Goal: Task Accomplishment & Management: Complete application form

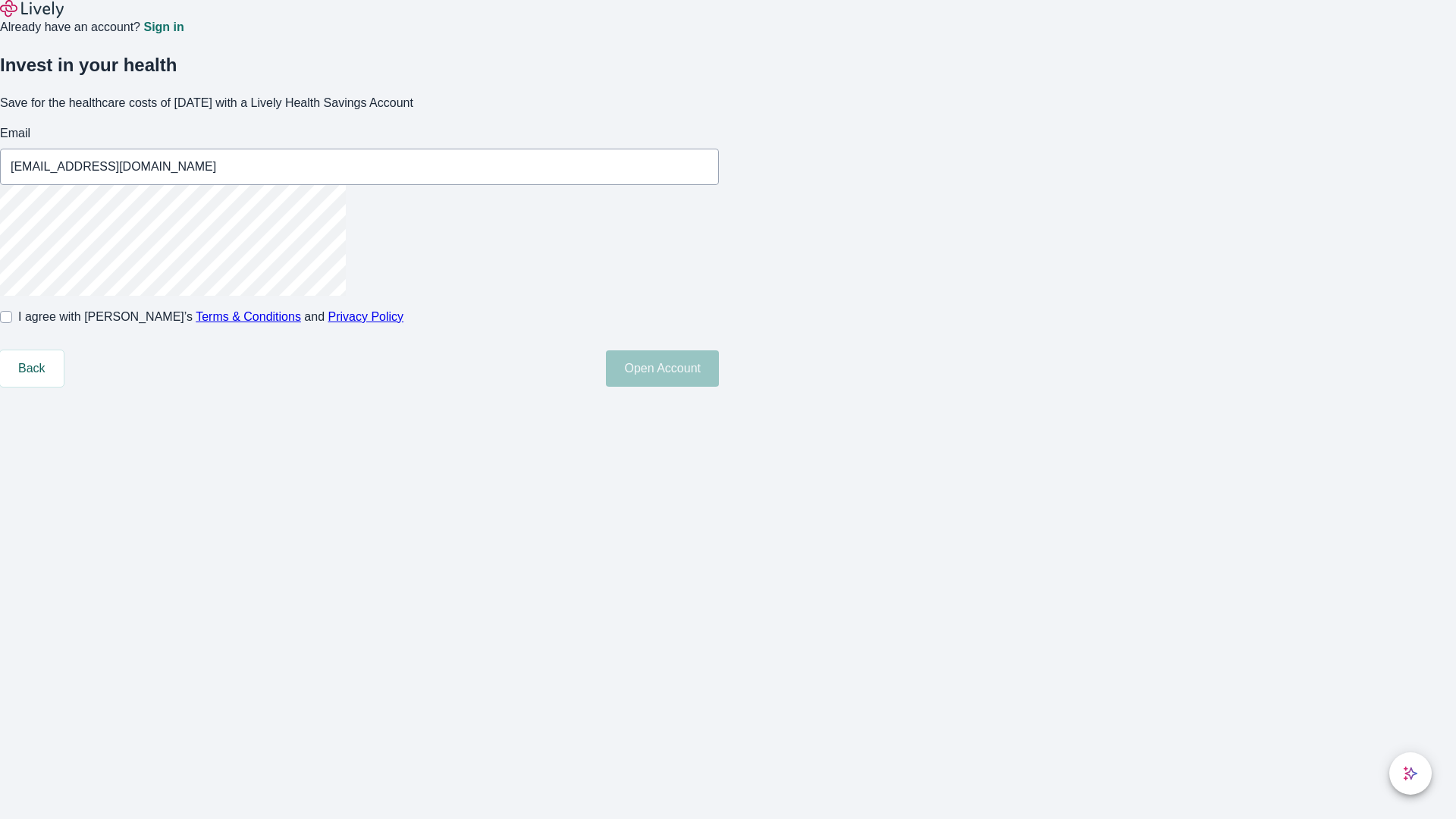
click at [12, 323] on input "I agree with Lively’s Terms & Conditions and Privacy Policy" at bounding box center [6, 317] width 12 height 12
checkbox input "true"
click at [719, 386] on button "Open Account" at bounding box center [662, 368] width 113 height 36
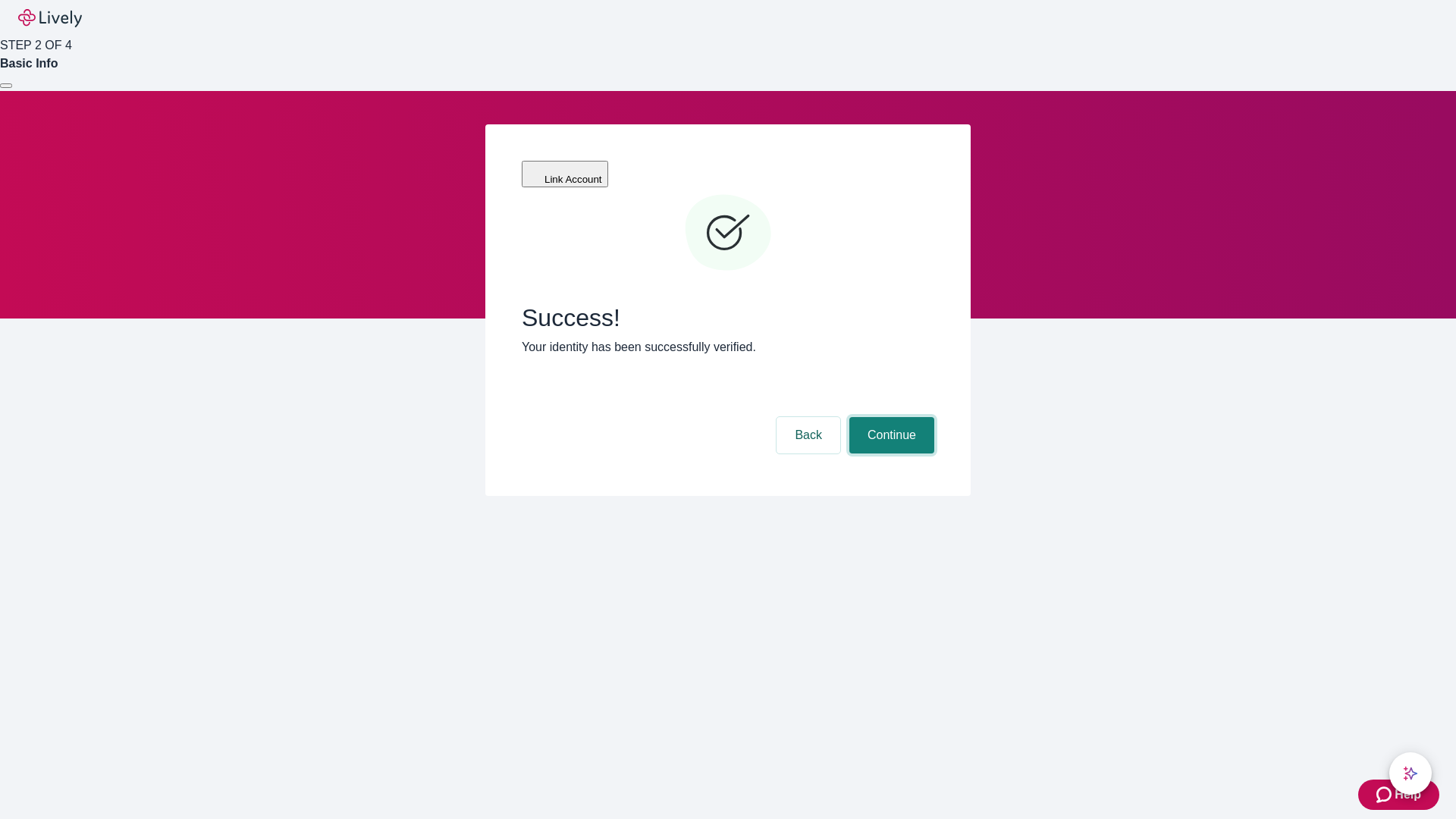
click at [890, 417] on button "Continue" at bounding box center [892, 435] width 85 height 36
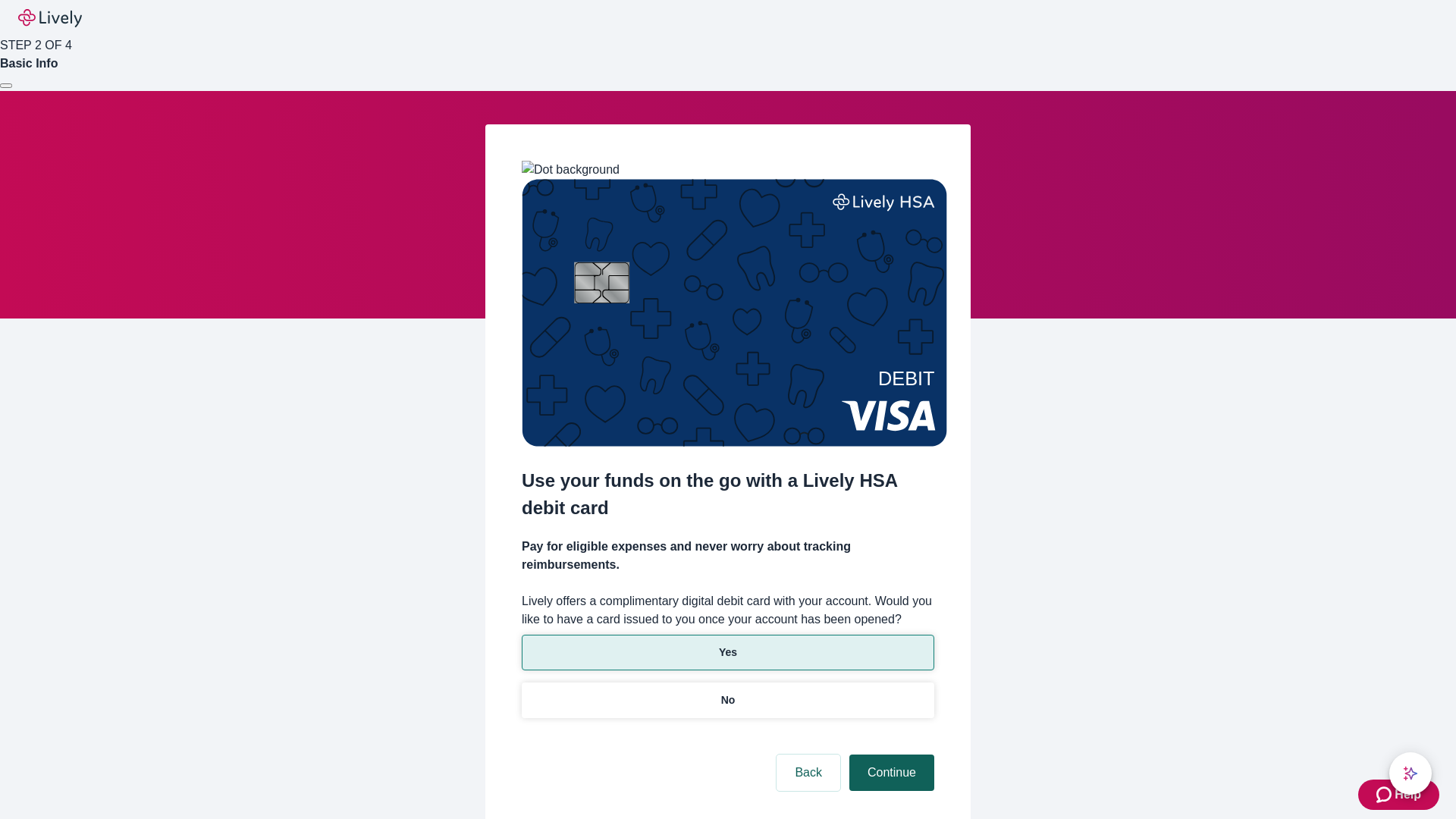
click at [727, 692] on p "No" at bounding box center [728, 700] width 14 height 16
click at [890, 754] on button "Continue" at bounding box center [892, 772] width 85 height 36
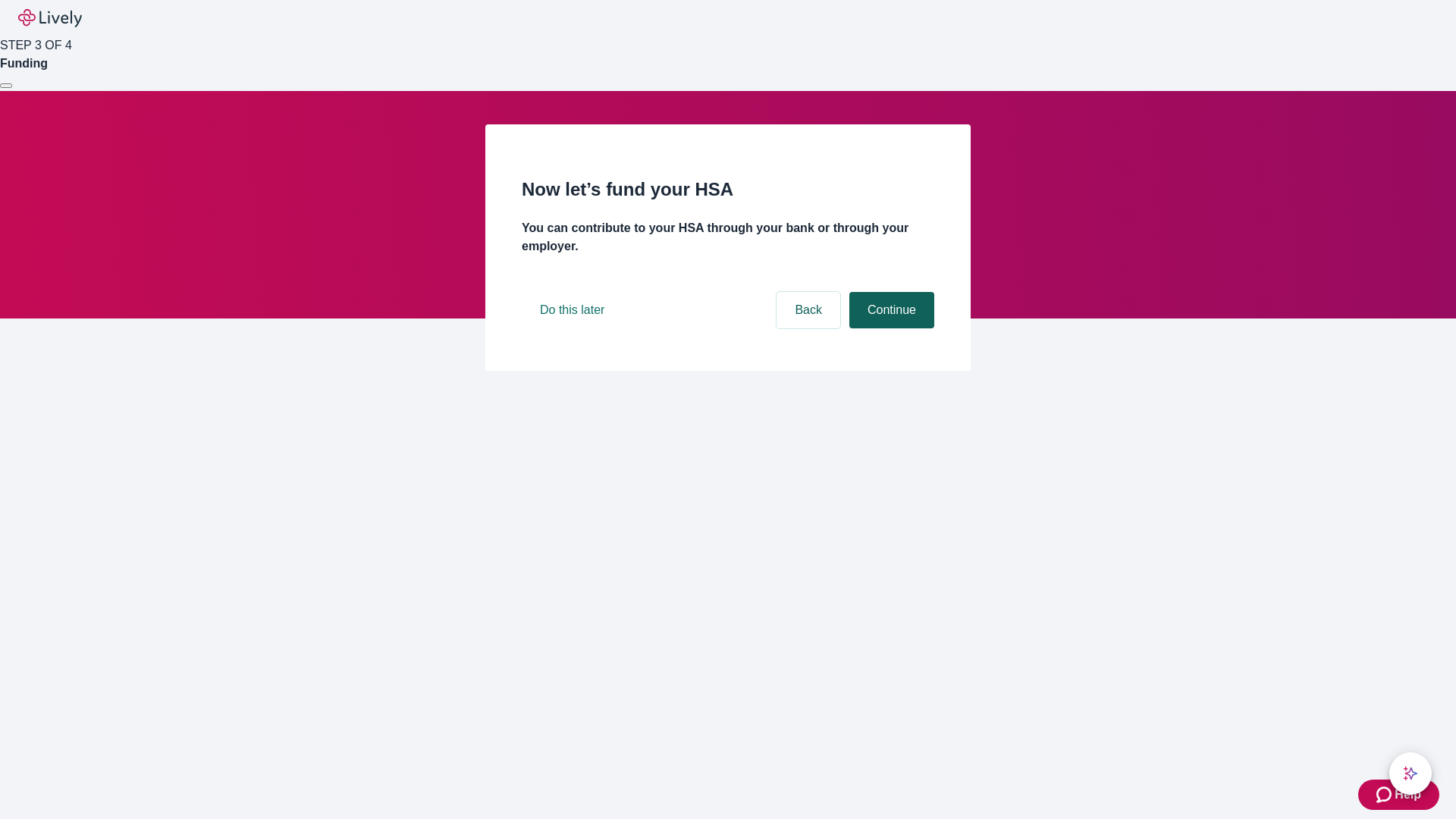
click at [890, 328] on button "Continue" at bounding box center [892, 310] width 85 height 36
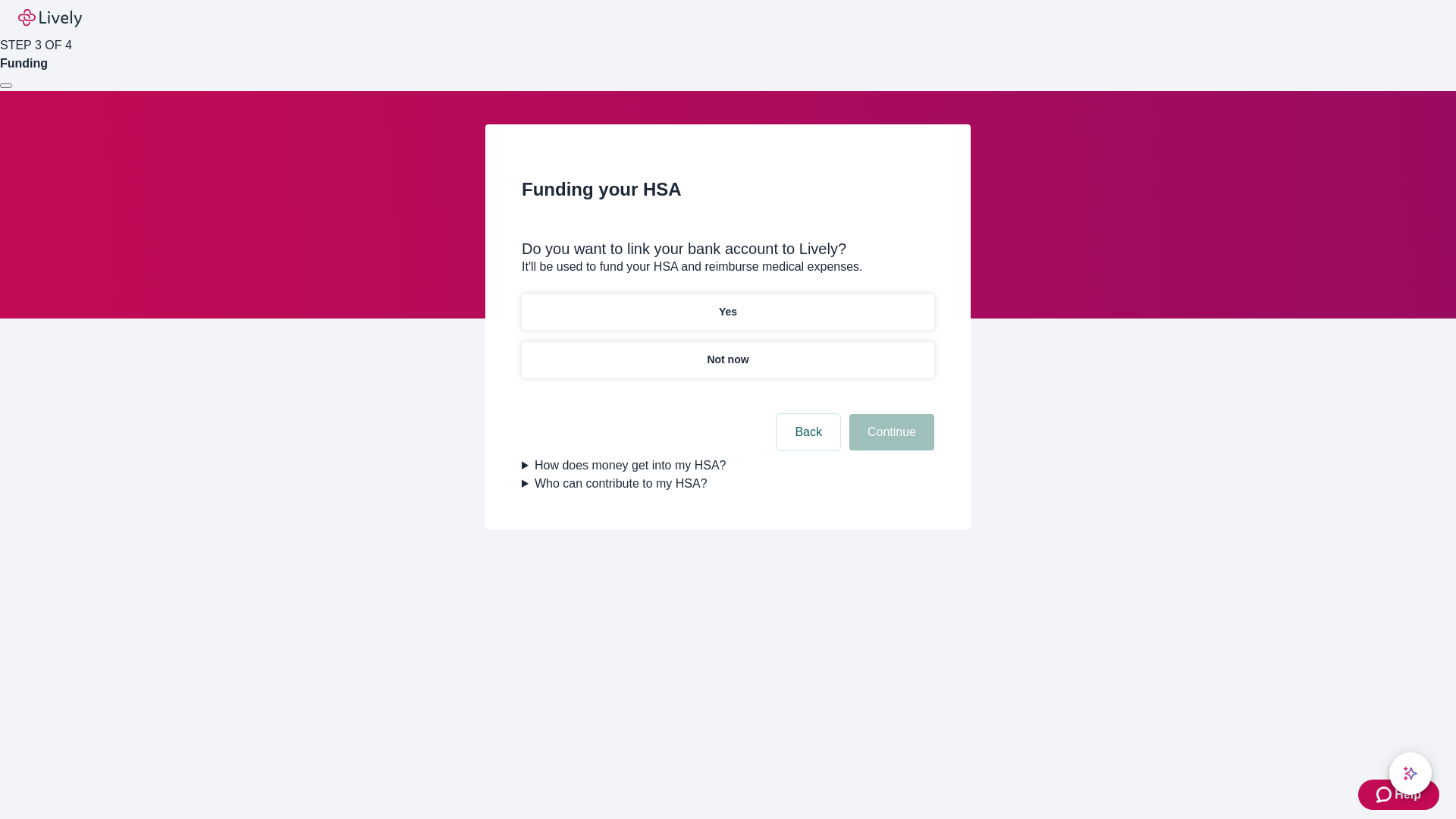
click at [727, 304] on p "Yes" at bounding box center [728, 312] width 18 height 16
click at [890, 414] on button "Continue" at bounding box center [892, 432] width 85 height 36
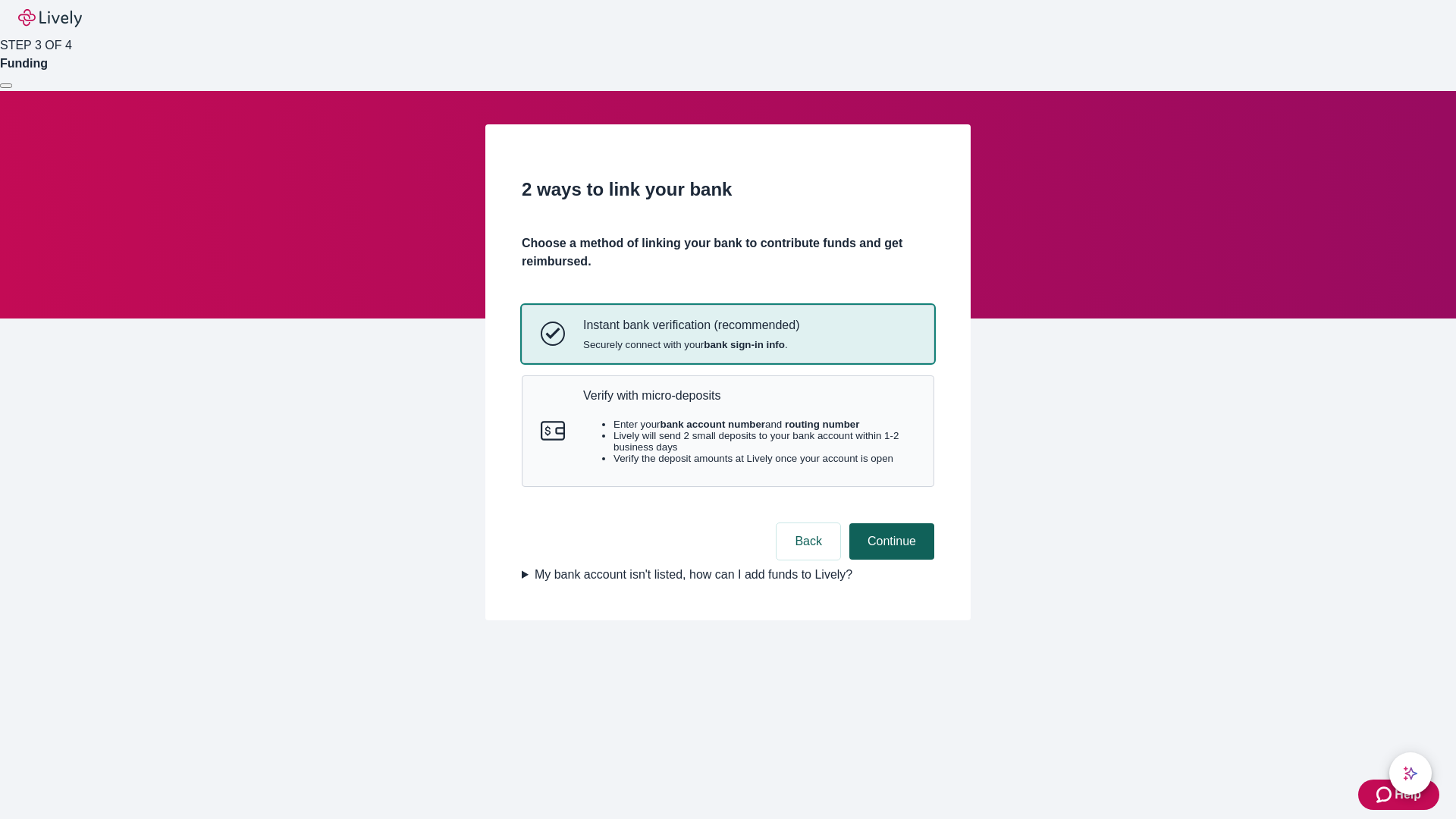
click at [749, 402] on p "Verify with micro-deposits" at bounding box center [749, 395] width 332 height 14
click at [890, 559] on button "Continue" at bounding box center [892, 541] width 85 height 36
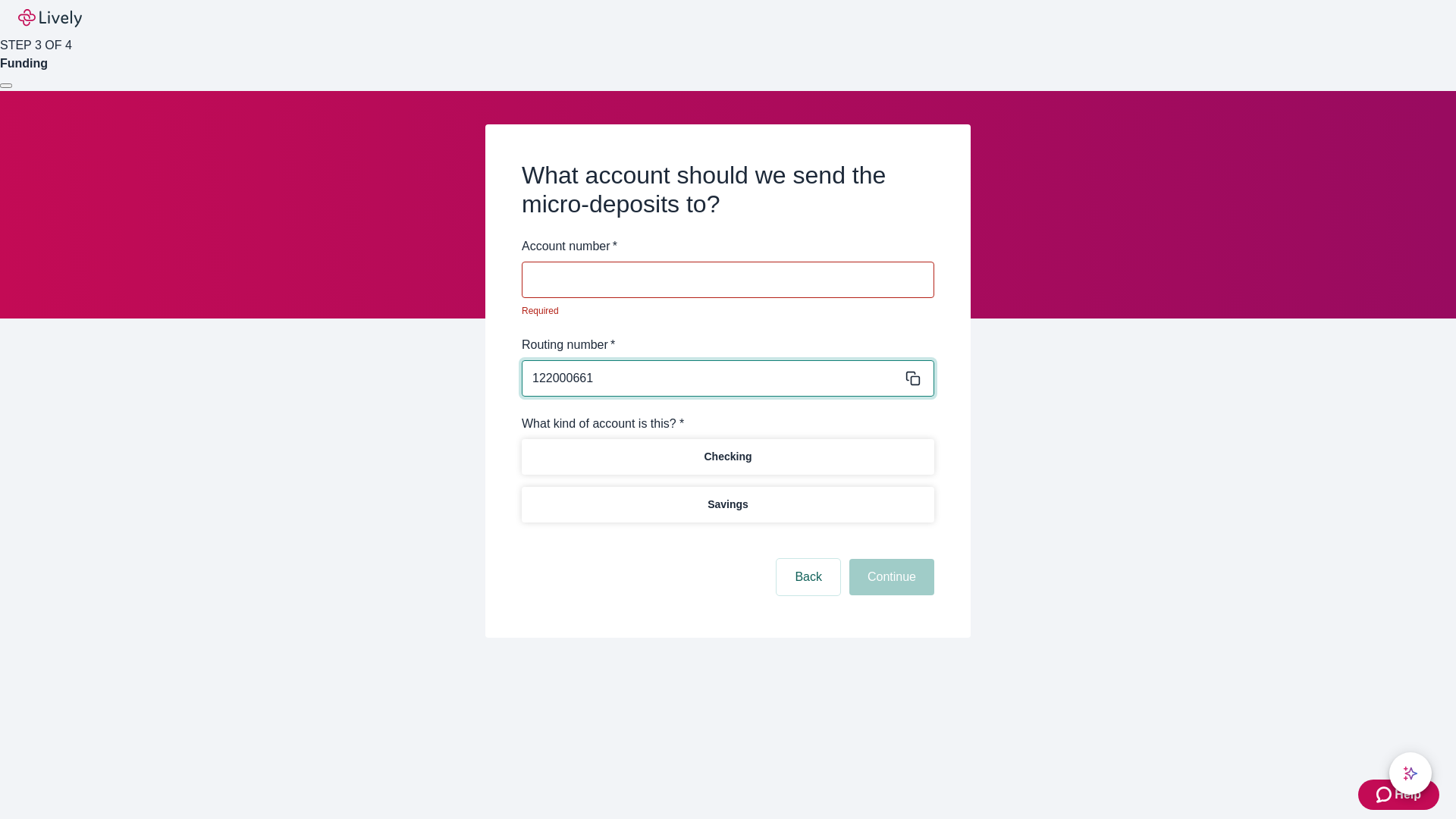
type input "122000661"
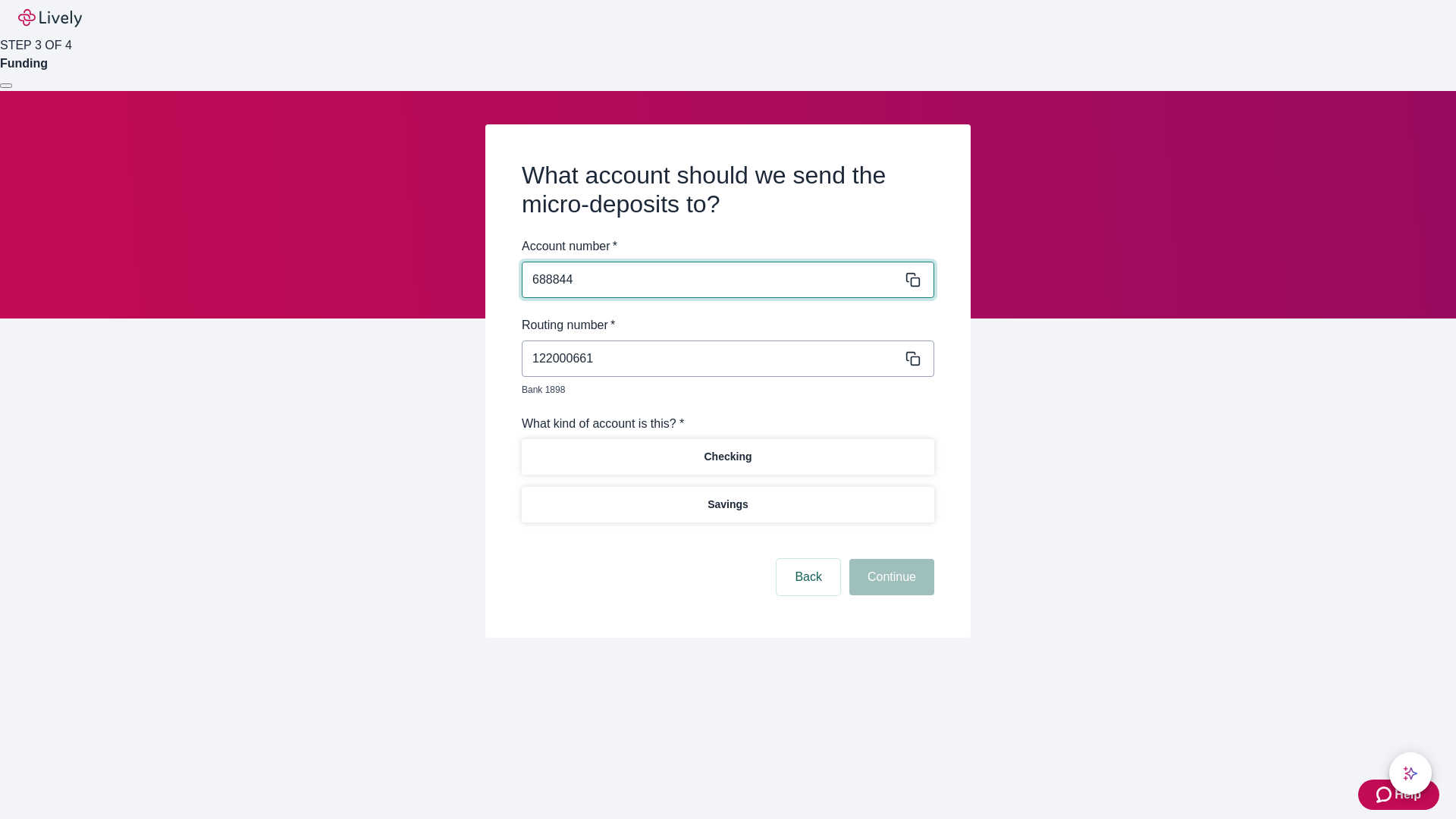
type input "688844"
click at [727, 449] on p "Checking" at bounding box center [728, 457] width 48 height 16
click at [890, 559] on button "Continue" at bounding box center [892, 576] width 85 height 36
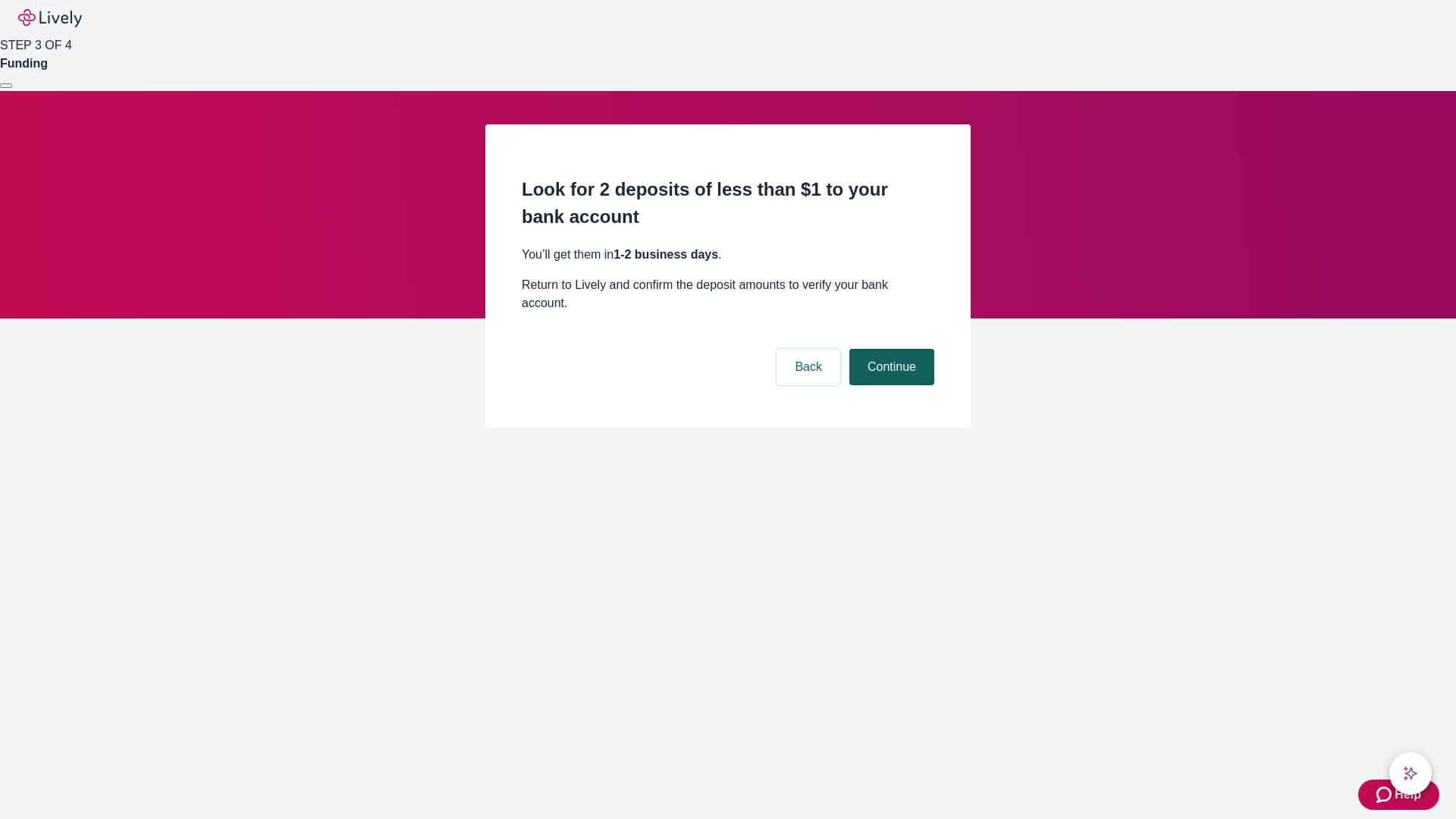
click at [890, 349] on button "Continue" at bounding box center [892, 367] width 85 height 36
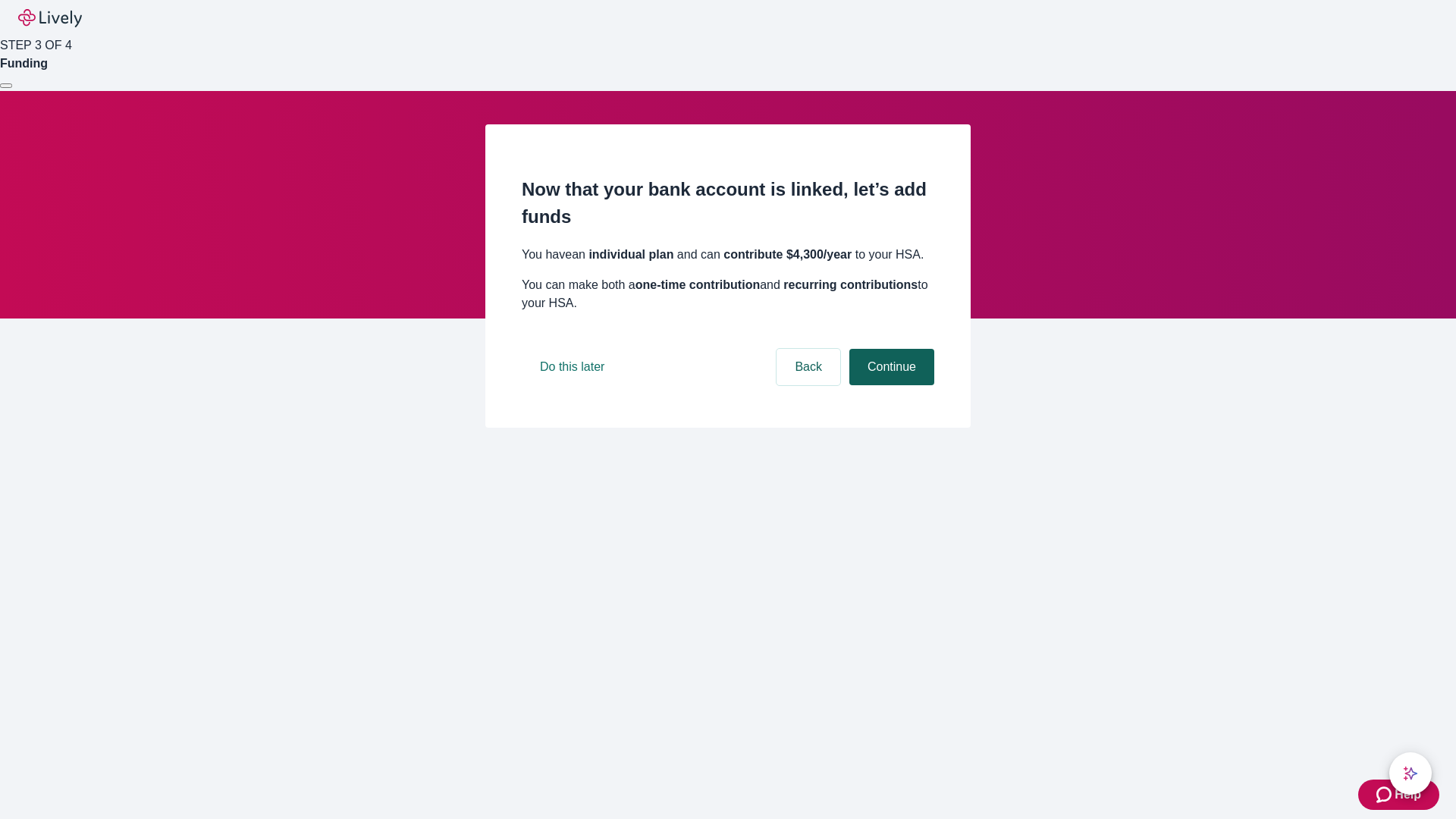
click at [890, 385] on button "Continue" at bounding box center [892, 367] width 85 height 36
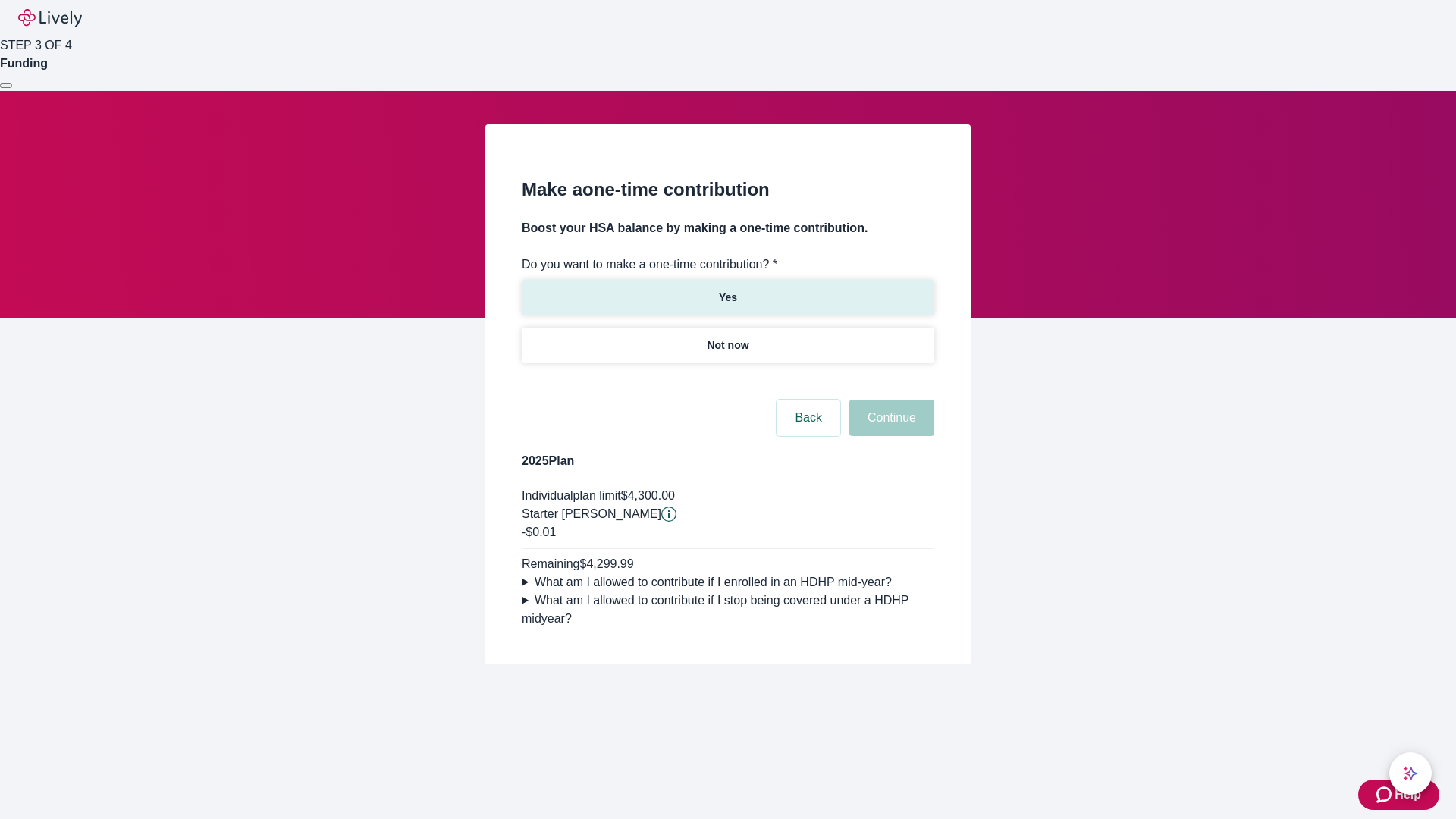
click at [727, 289] on p "Yes" at bounding box center [728, 297] width 18 height 16
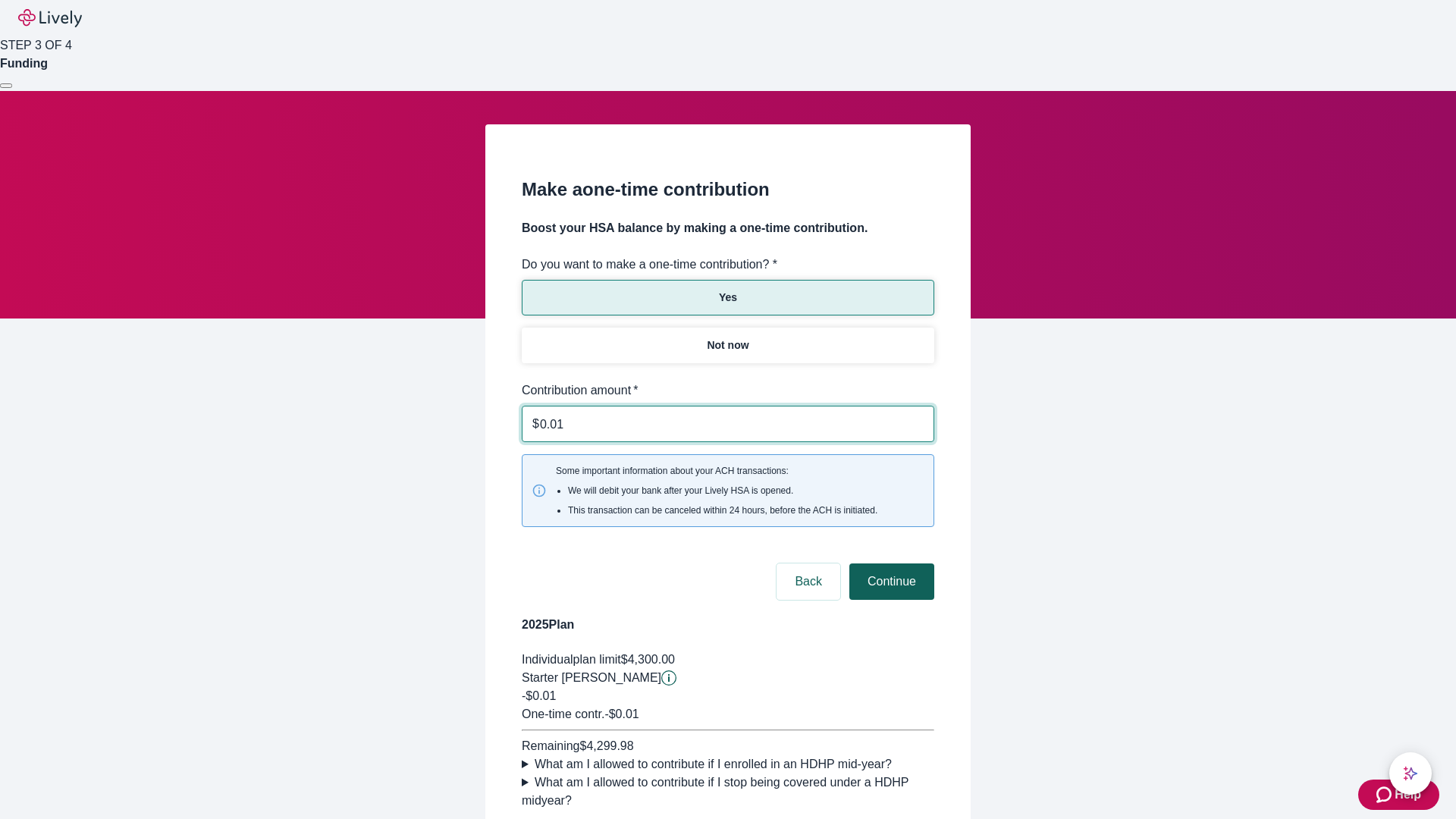
type input "0.01"
click at [890, 563] on button "Continue" at bounding box center [892, 581] width 85 height 36
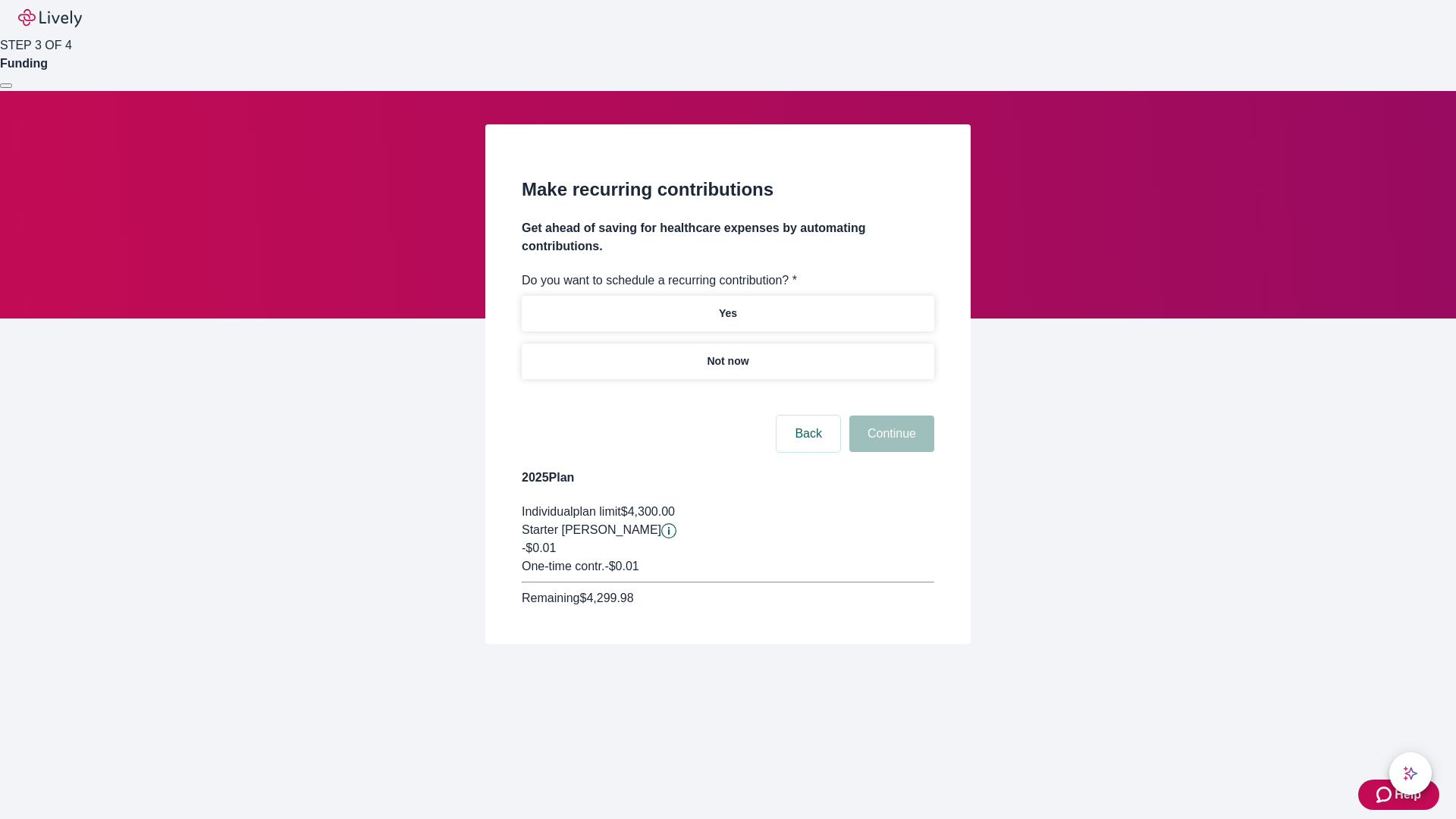
click at [727, 353] on p "Not now" at bounding box center [728, 361] width 42 height 16
click at [890, 416] on button "Continue" at bounding box center [892, 434] width 85 height 36
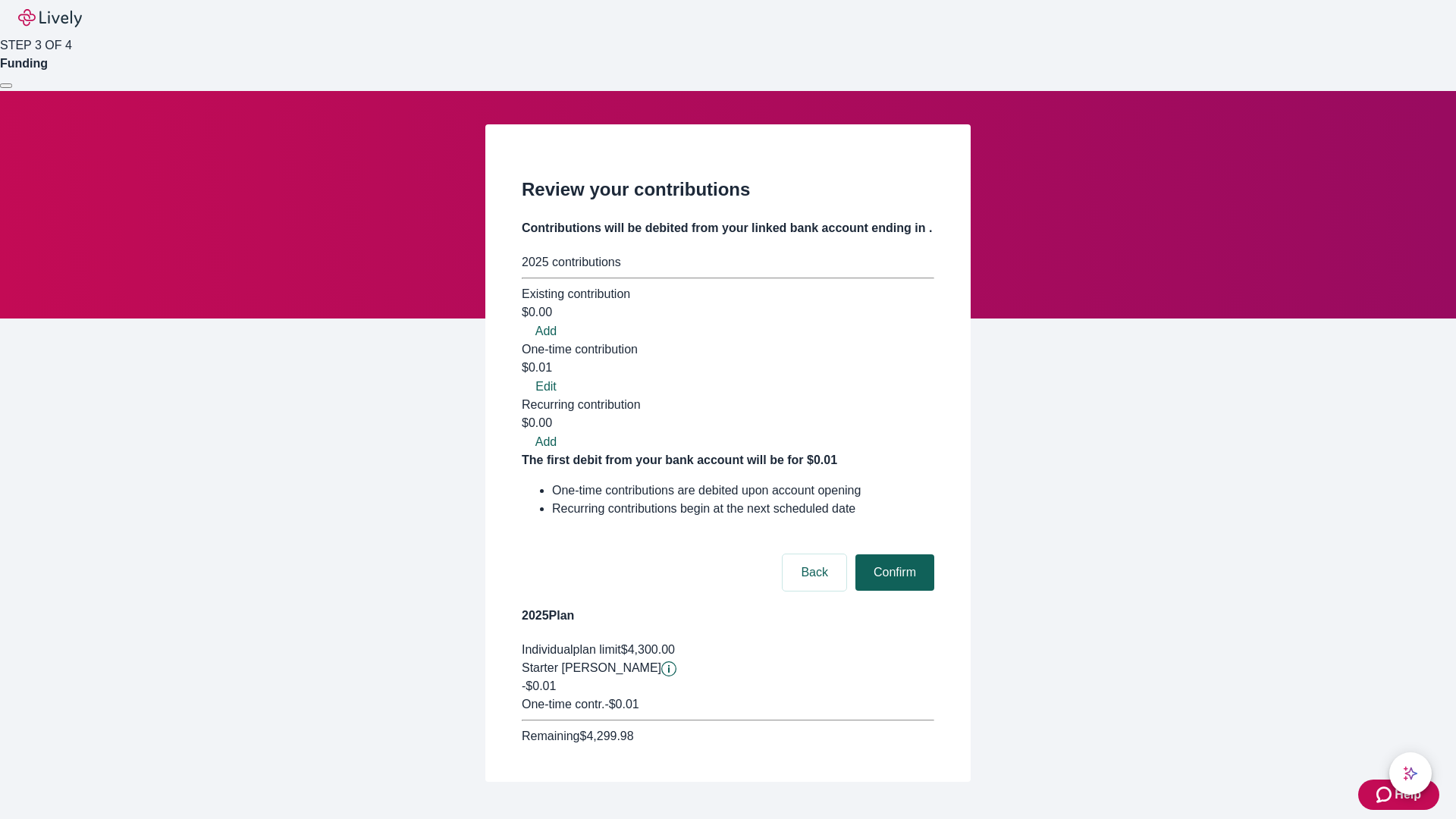
click at [893, 555] on button "Confirm" at bounding box center [895, 573] width 79 height 36
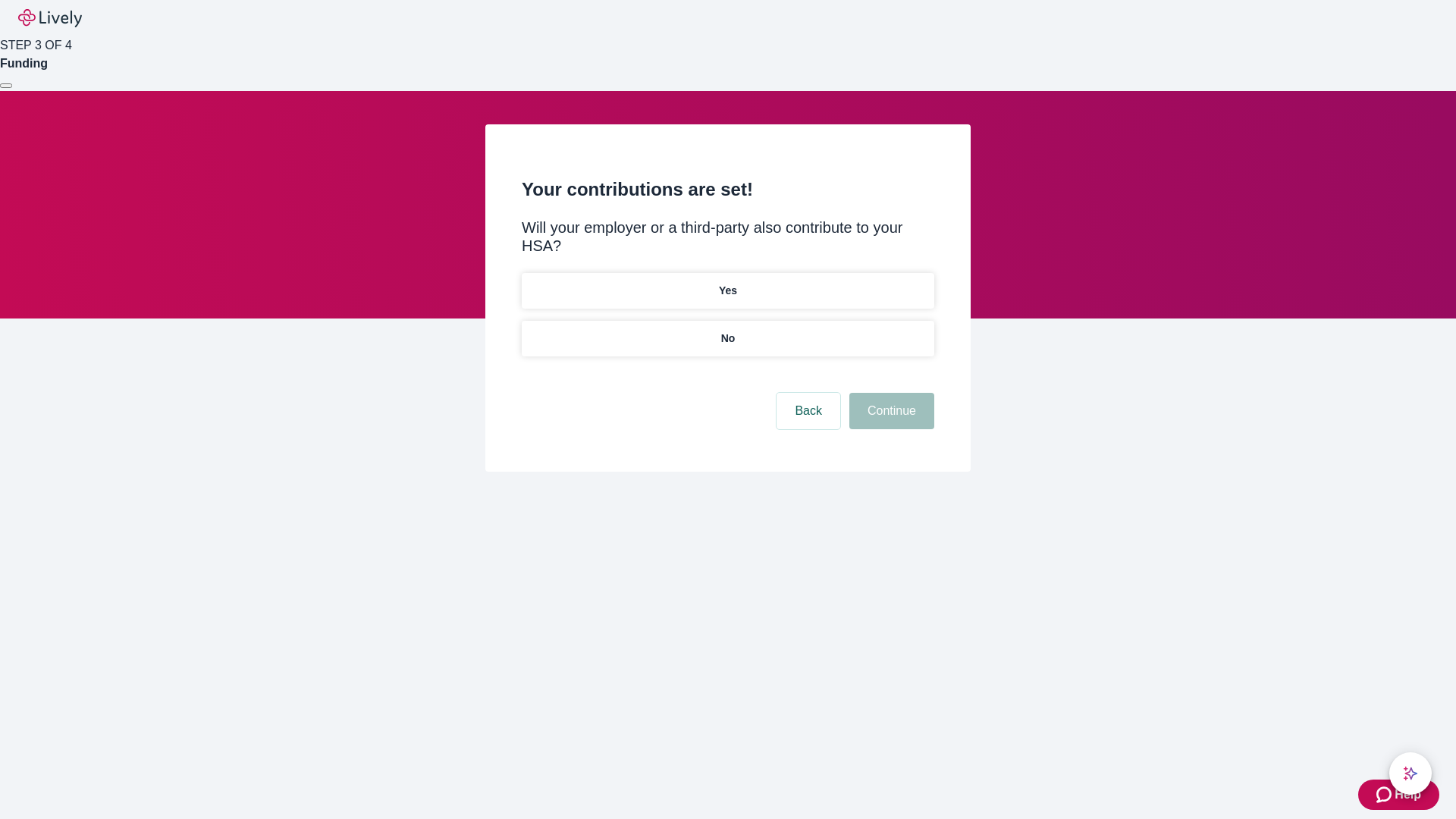
click at [727, 331] on p "No" at bounding box center [728, 339] width 14 height 16
click at [890, 393] on button "Continue" at bounding box center [892, 411] width 85 height 36
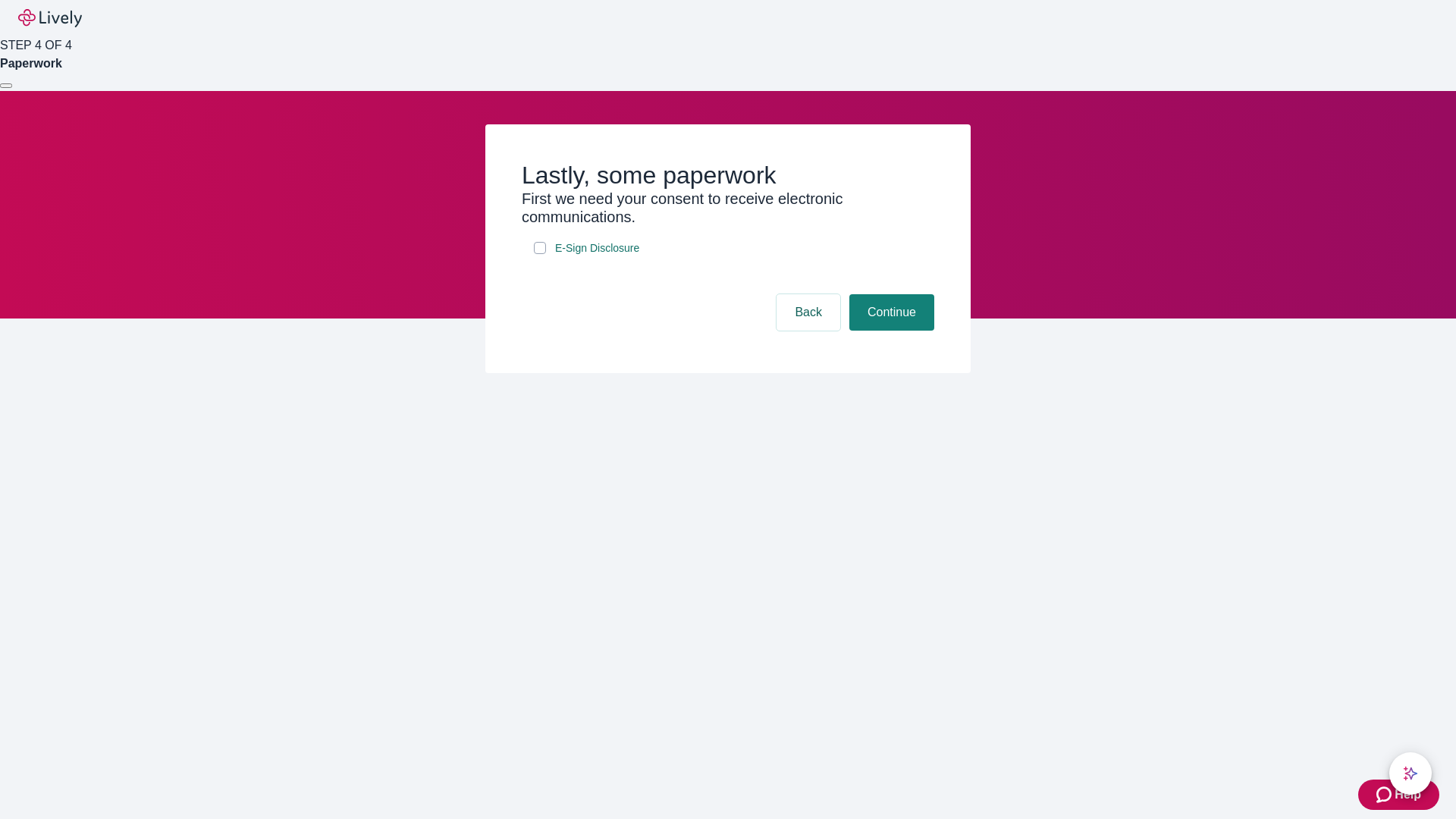
click at [541, 254] on input "E-Sign Disclosure" at bounding box center [540, 247] width 12 height 12
checkbox input "true"
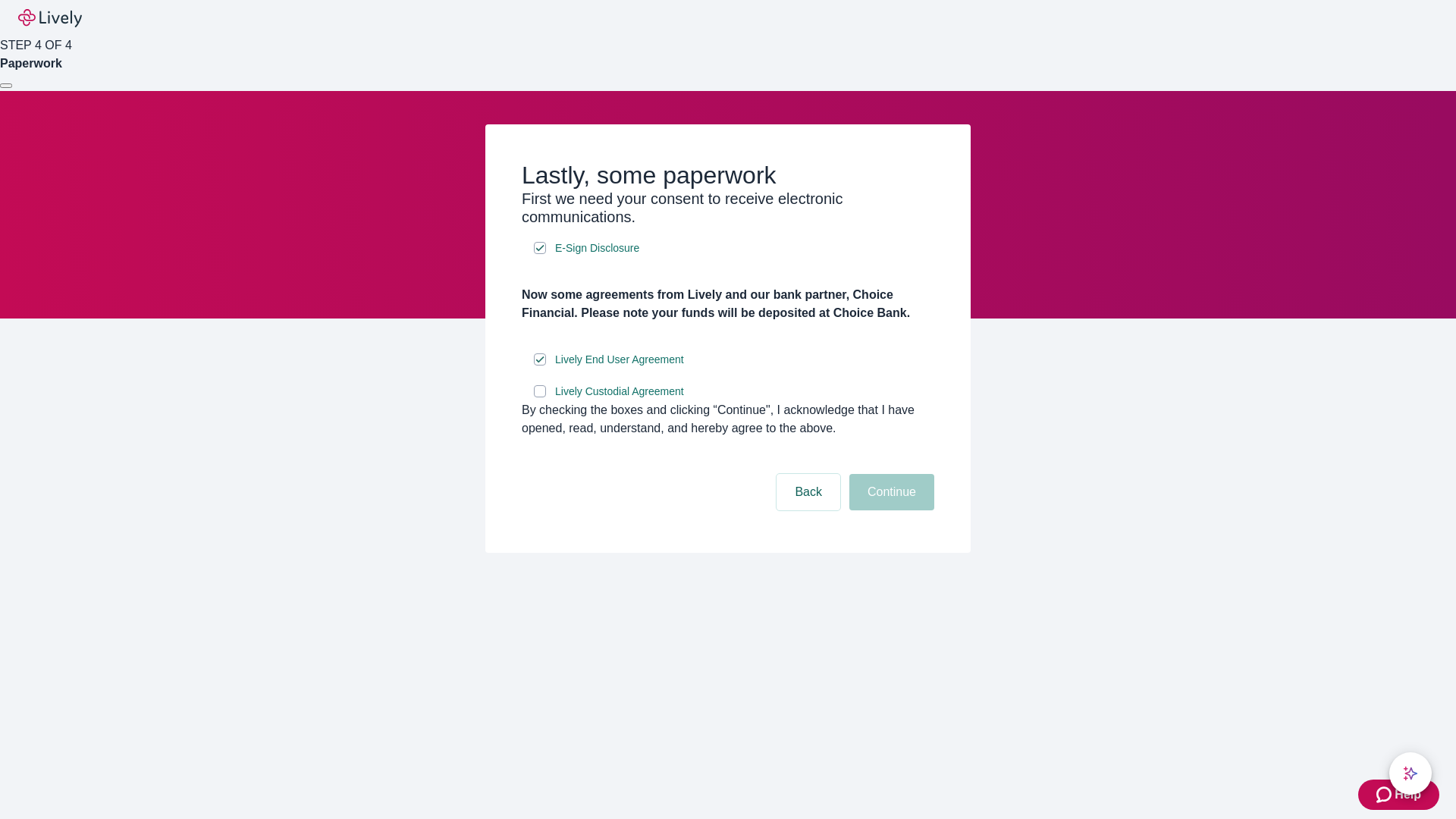
click at [541, 398] on input "Lively Custodial Agreement" at bounding box center [540, 391] width 12 height 12
checkbox input "true"
click at [890, 510] on button "Continue" at bounding box center [892, 492] width 85 height 36
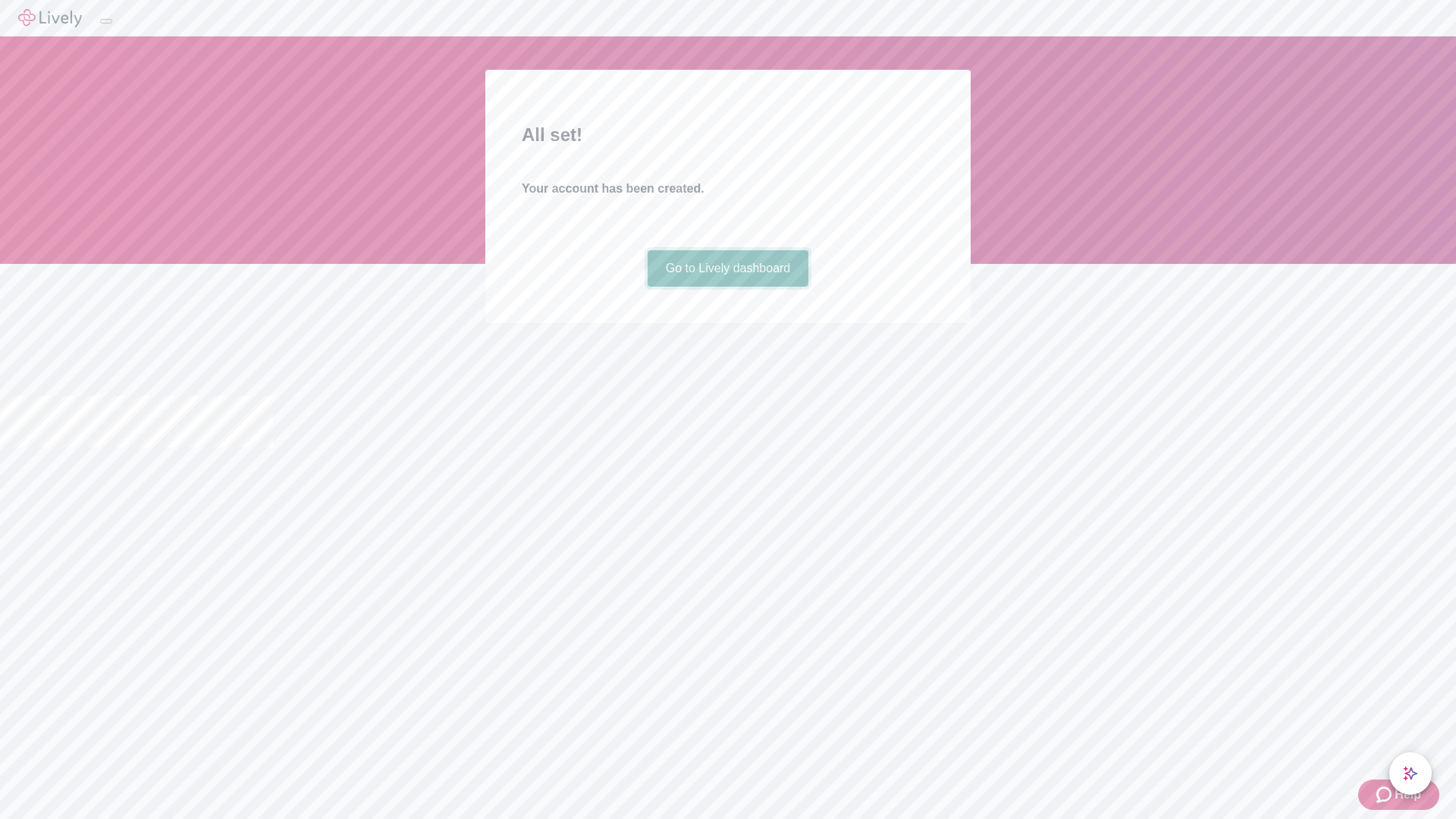
click at [727, 286] on link "Go to Lively dashboard" at bounding box center [729, 268] width 162 height 36
